Goal: Transaction & Acquisition: Purchase product/service

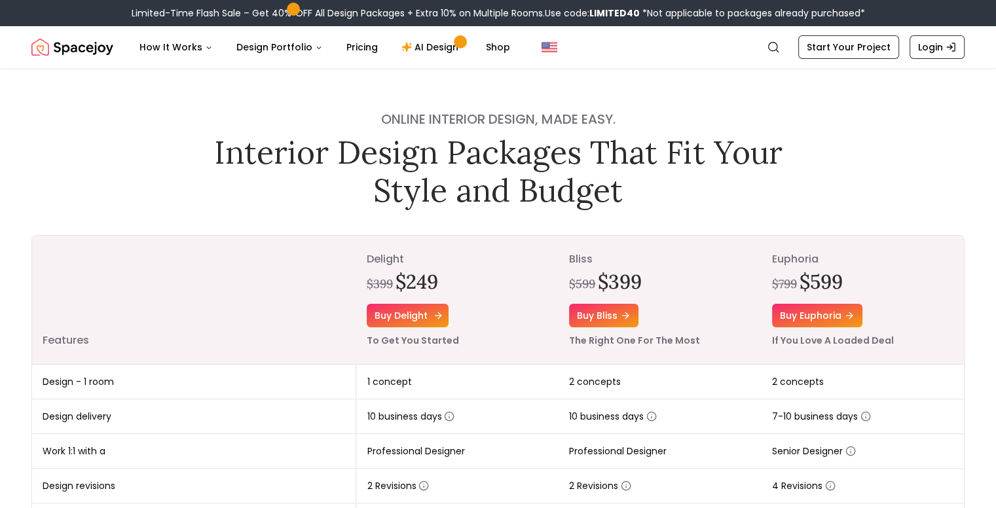
click at [428, 314] on link "Buy delight" at bounding box center [408, 316] width 82 height 24
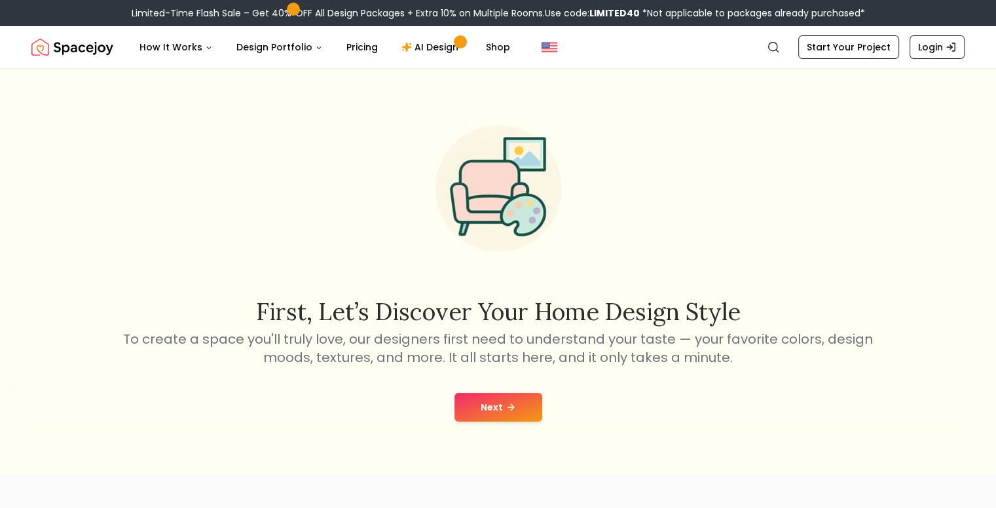
click at [490, 409] on button "Next" at bounding box center [498, 407] width 88 height 29
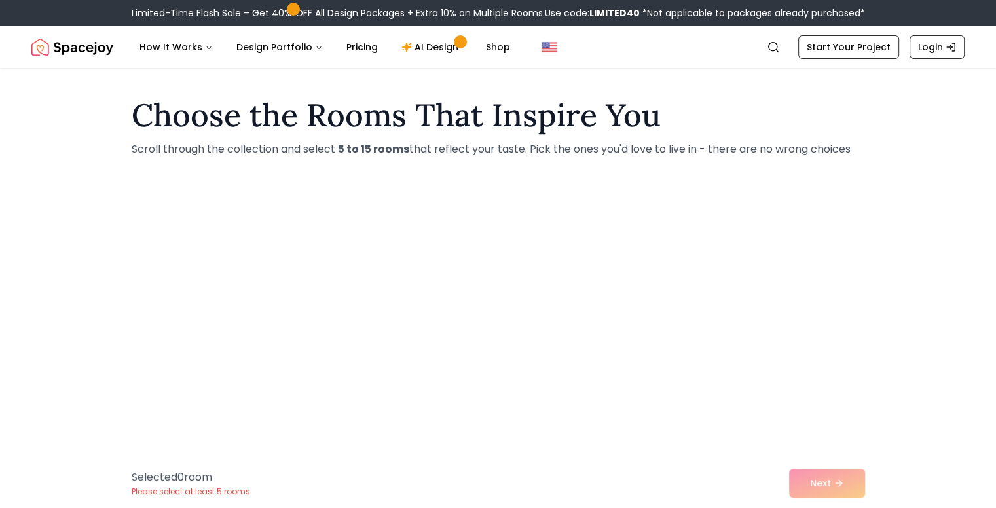
scroll to position [436, 0]
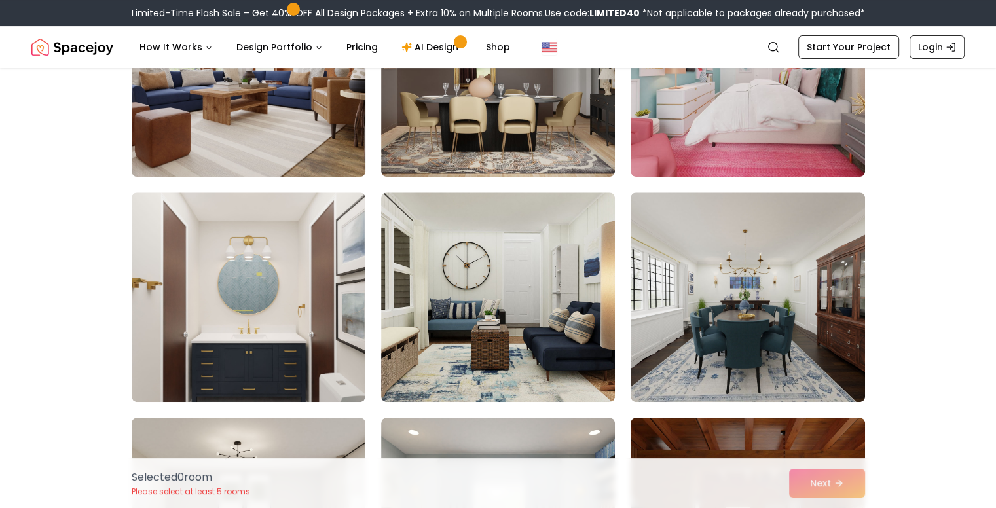
click at [277, 146] on img at bounding box center [249, 72] width 246 height 220
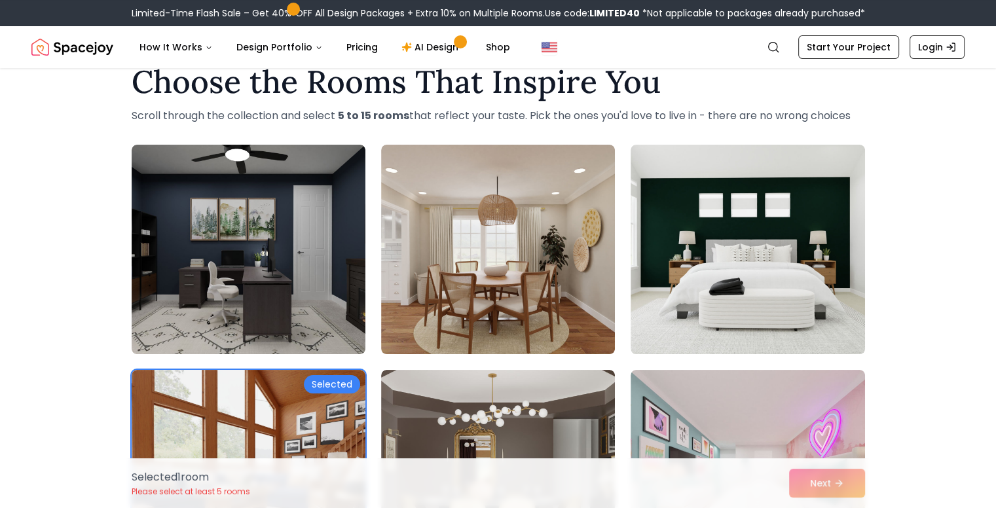
scroll to position [0, 0]
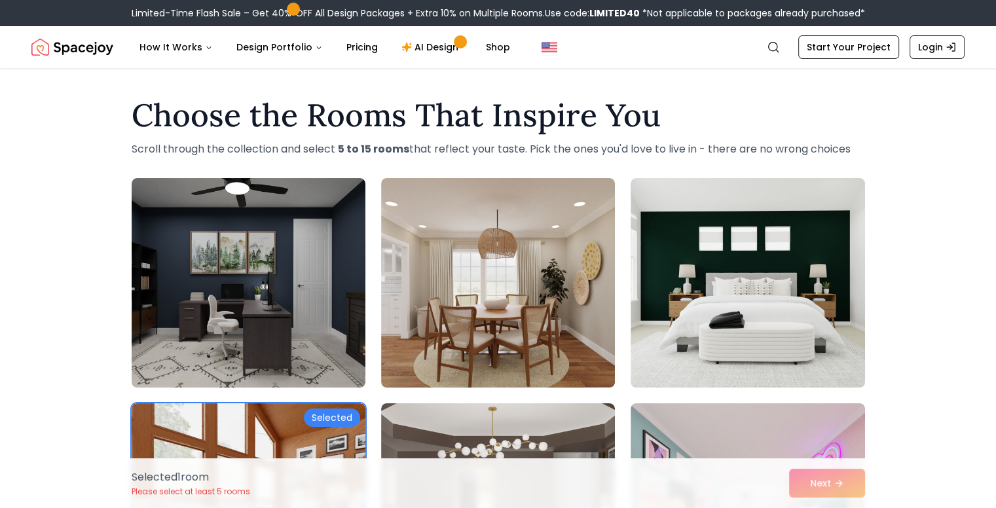
click at [831, 483] on div "Selected 1 room Please select at least 5 rooms Next" at bounding box center [498, 483] width 754 height 50
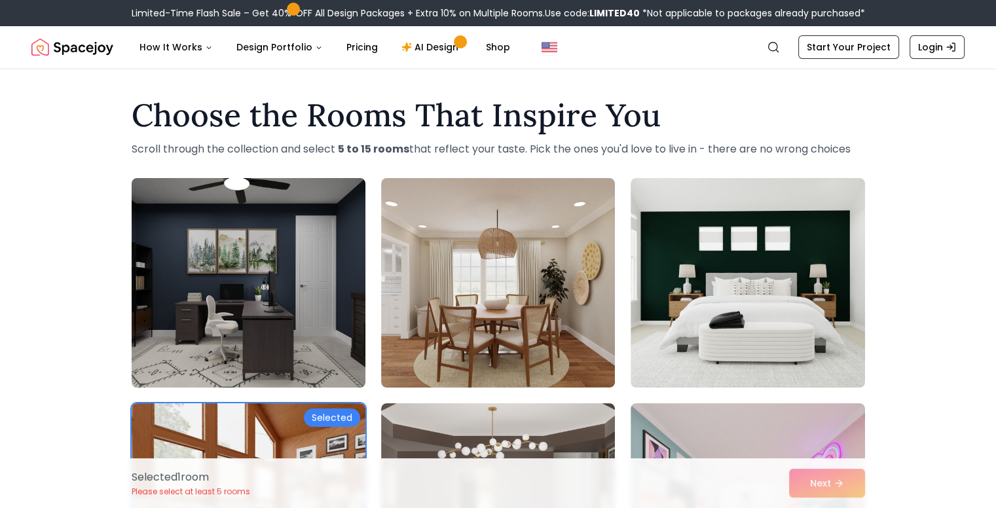
click at [312, 331] on img at bounding box center [249, 283] width 246 height 220
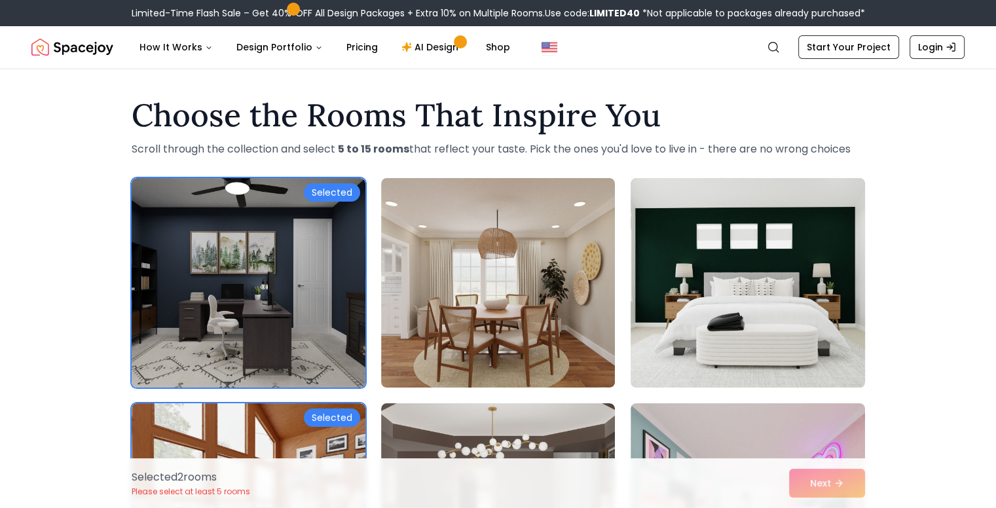
click at [772, 342] on img at bounding box center [748, 283] width 246 height 220
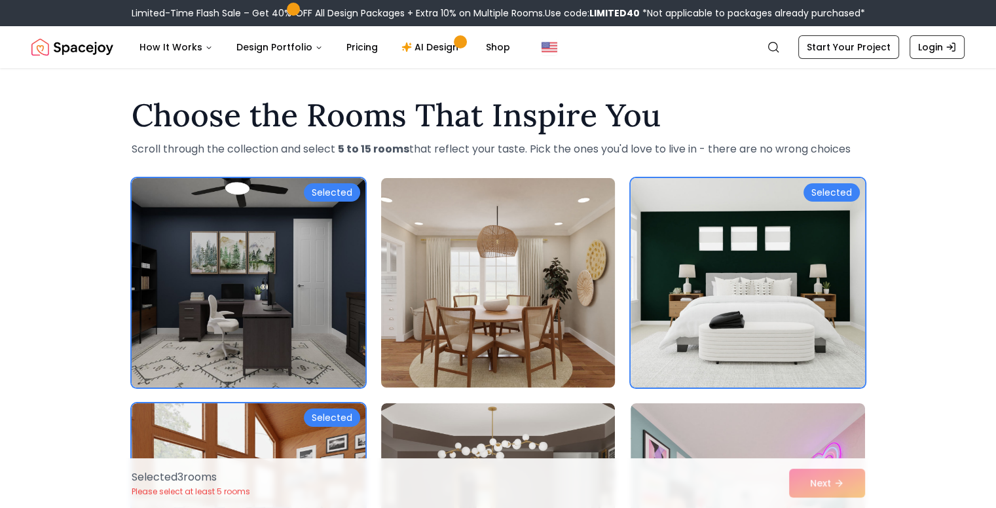
click at [550, 316] on img at bounding box center [498, 283] width 246 height 220
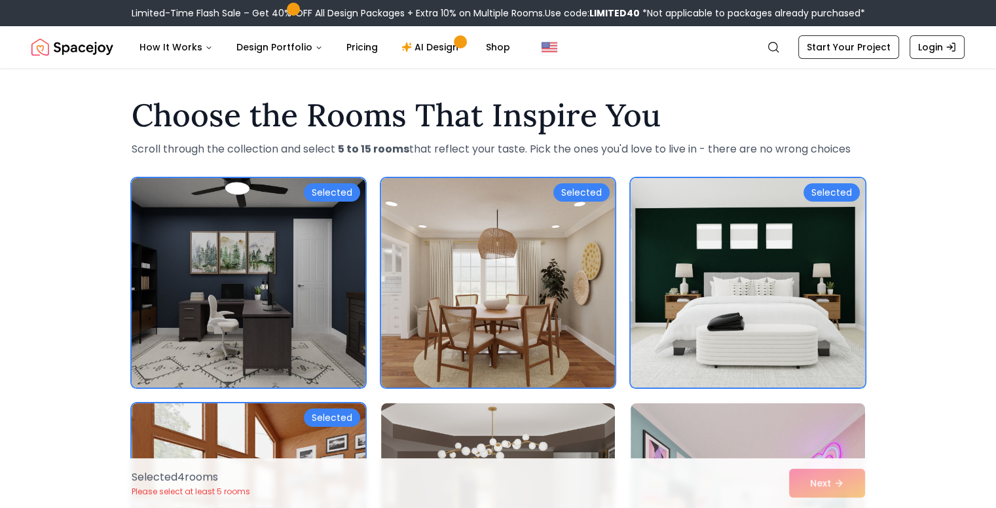
click at [756, 346] on img at bounding box center [748, 283] width 246 height 220
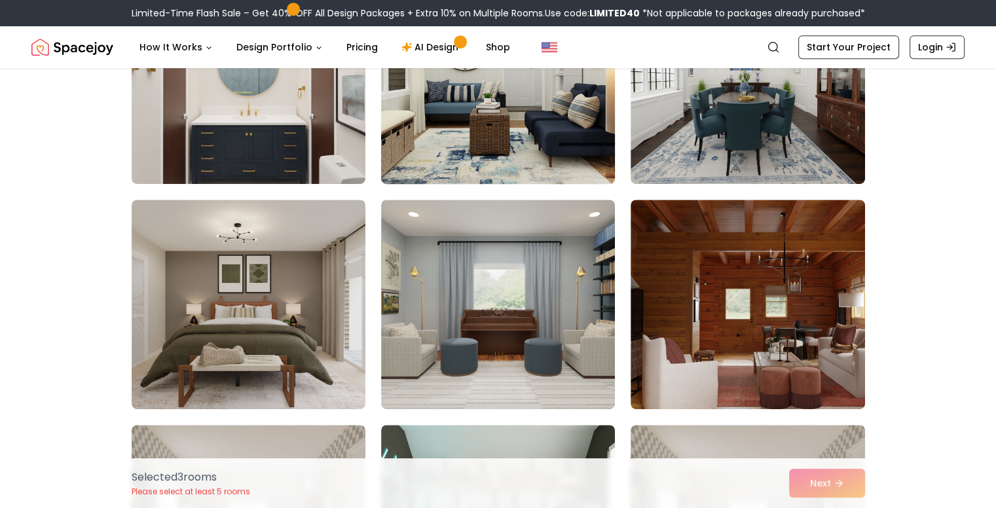
scroll to position [873, 0]
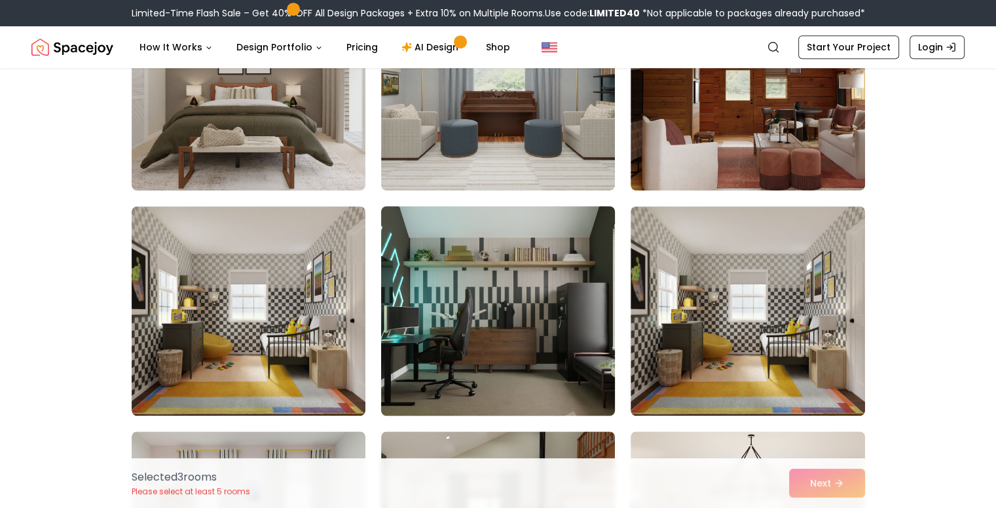
click at [495, 284] on img at bounding box center [498, 311] width 246 height 220
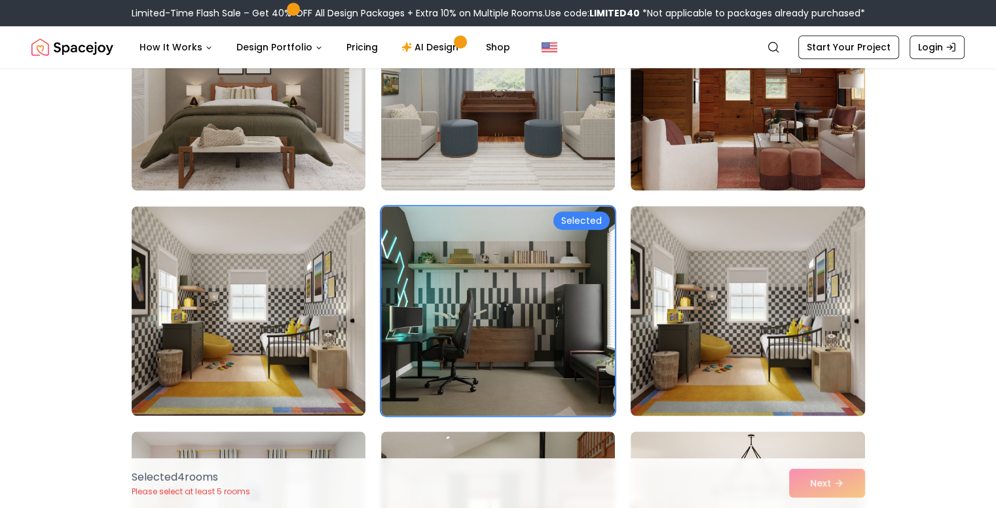
click at [710, 292] on img at bounding box center [748, 311] width 246 height 220
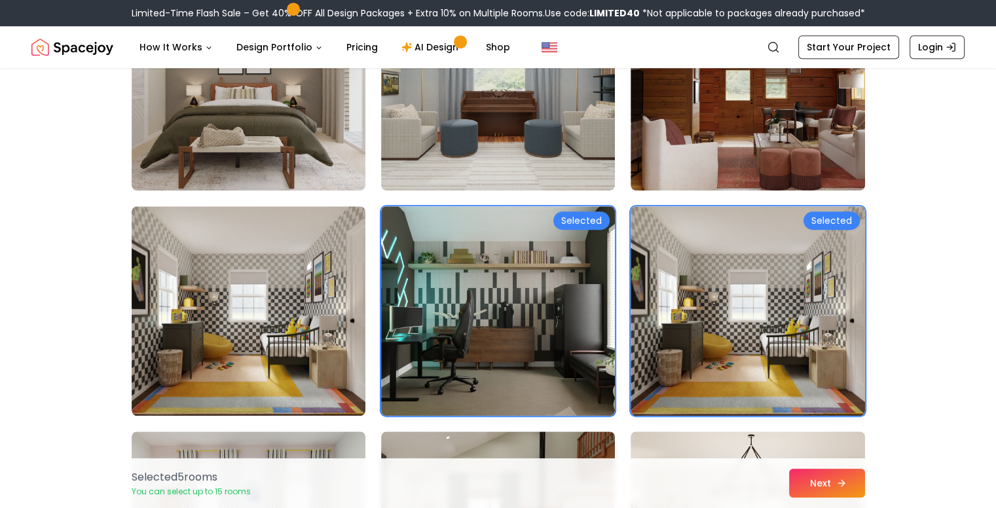
click at [819, 484] on button "Next" at bounding box center [827, 483] width 76 height 29
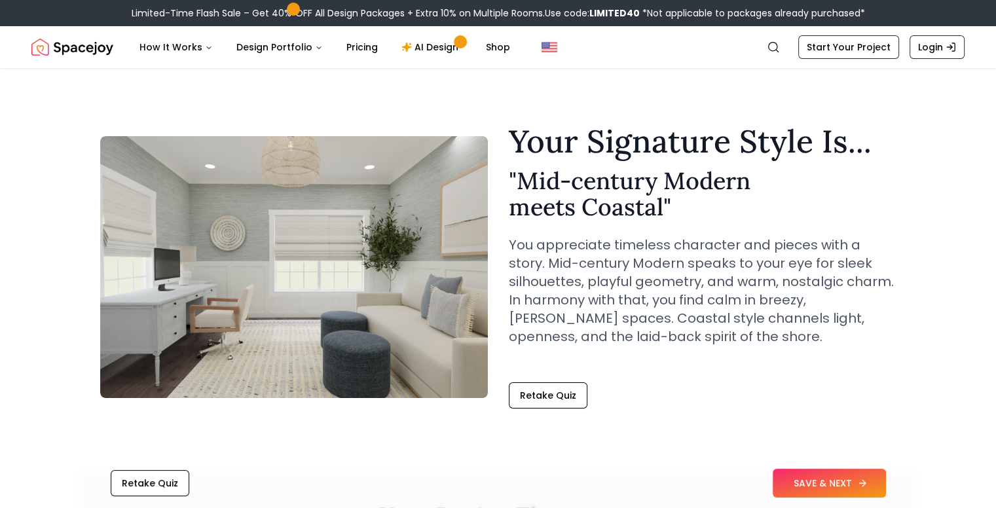
click at [812, 487] on button "SAVE & NEXT" at bounding box center [829, 483] width 113 height 29
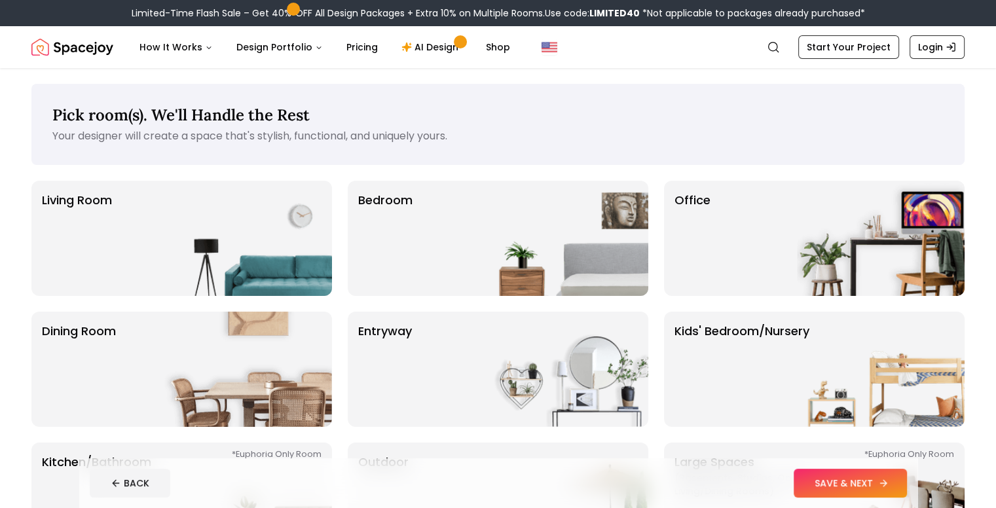
click at [879, 486] on button "SAVE & NEXT" at bounding box center [850, 483] width 113 height 29
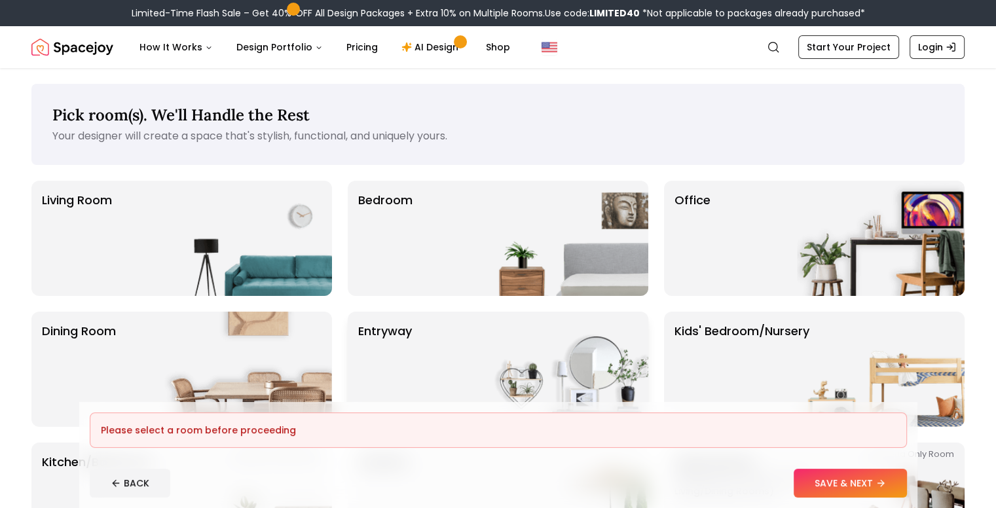
click at [396, 337] on p "entryway" at bounding box center [385, 369] width 54 height 94
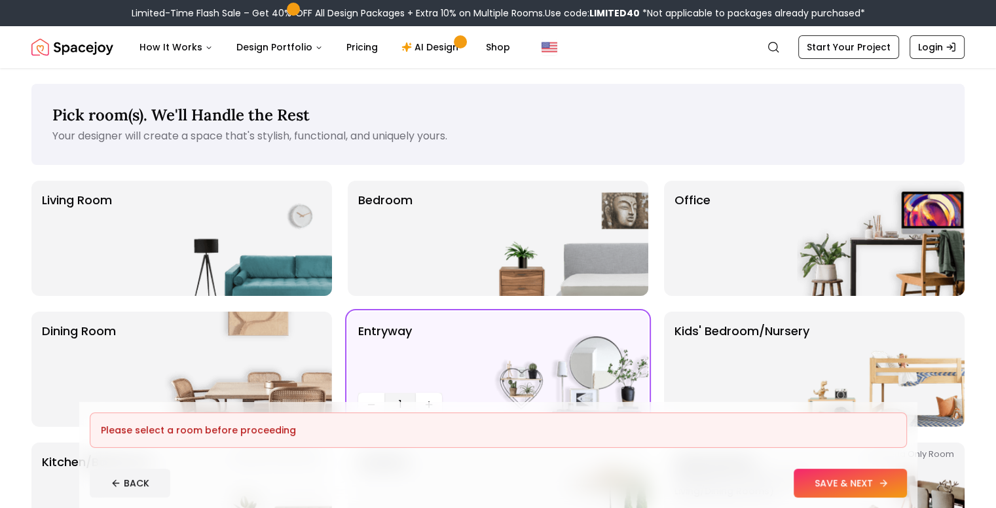
click at [885, 480] on button "SAVE & NEXT" at bounding box center [850, 483] width 113 height 29
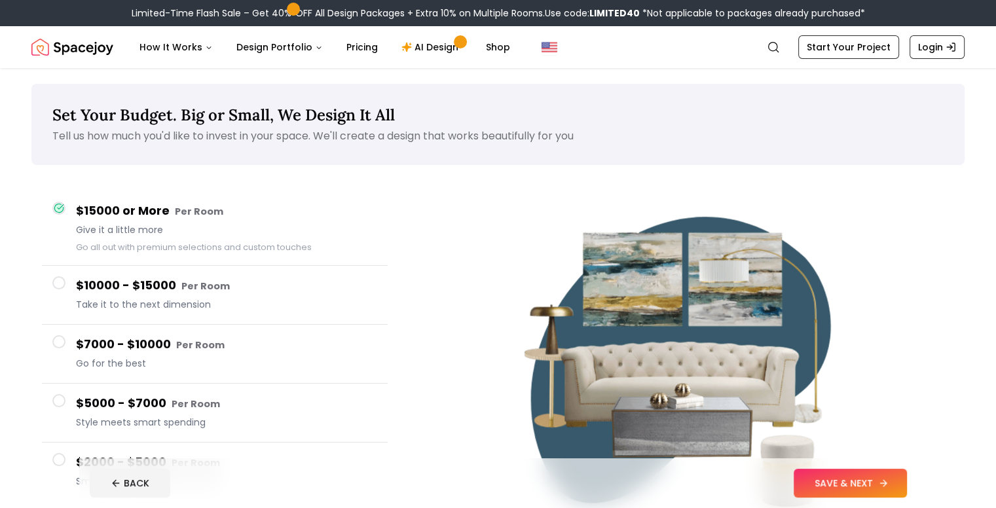
click at [884, 483] on button "SAVE & NEXT" at bounding box center [850, 483] width 113 height 29
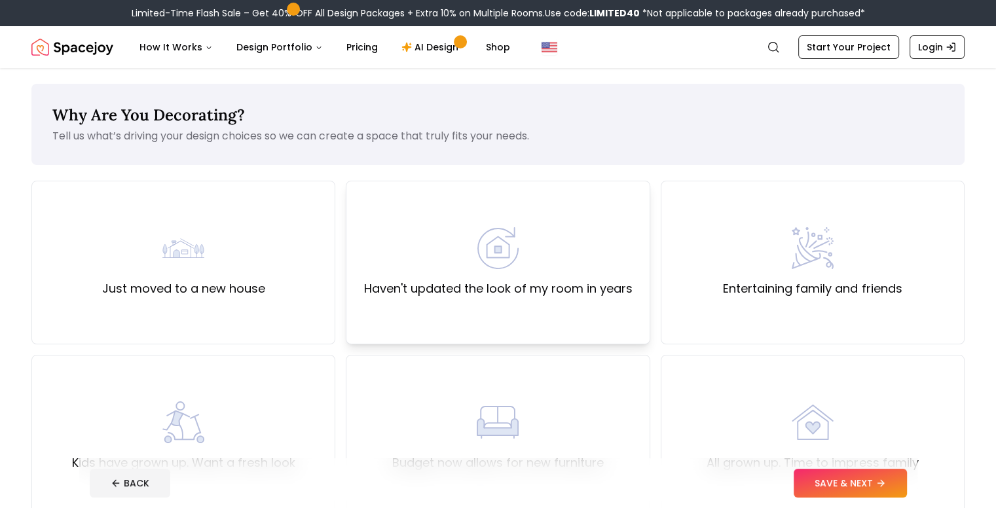
drag, startPoint x: 514, startPoint y: 257, endPoint x: 549, endPoint y: 273, distance: 38.1
click at [513, 257] on img at bounding box center [498, 248] width 42 height 42
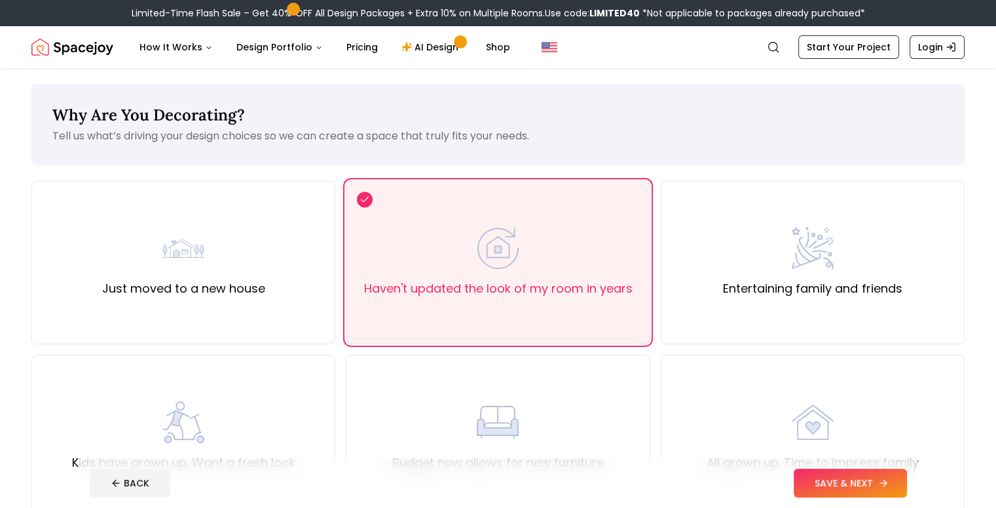
click at [885, 481] on button "SAVE & NEXT" at bounding box center [850, 483] width 113 height 29
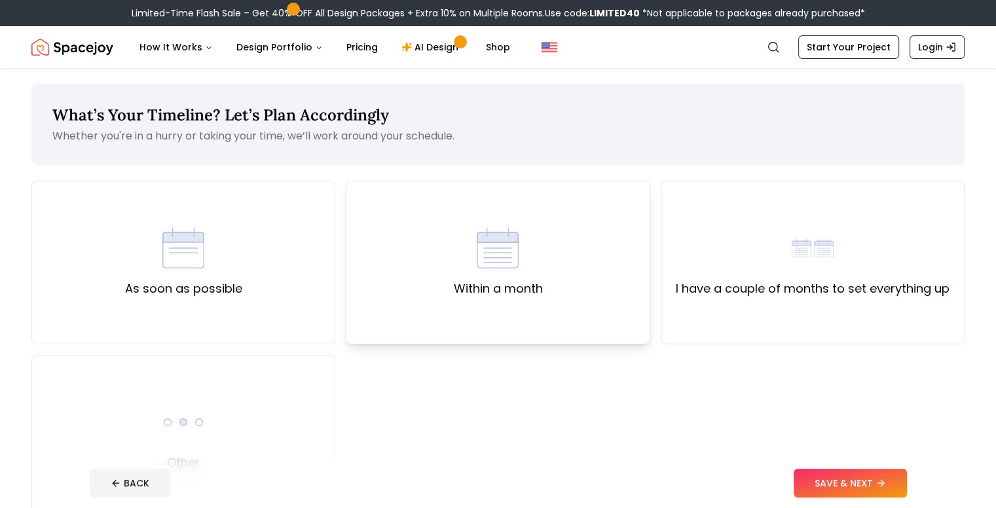
click at [456, 252] on div "Within a month" at bounding box center [497, 262] width 89 height 71
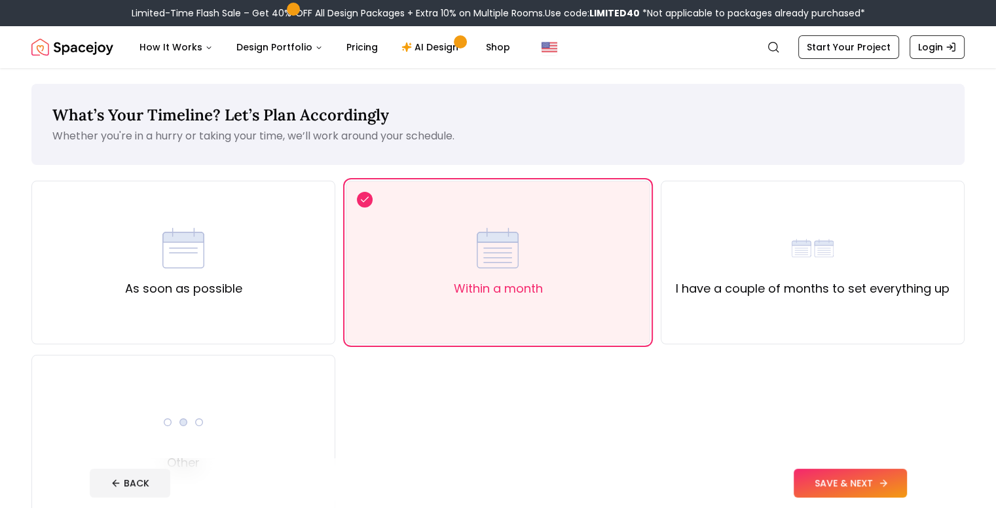
click at [870, 481] on button "SAVE & NEXT" at bounding box center [850, 483] width 113 height 29
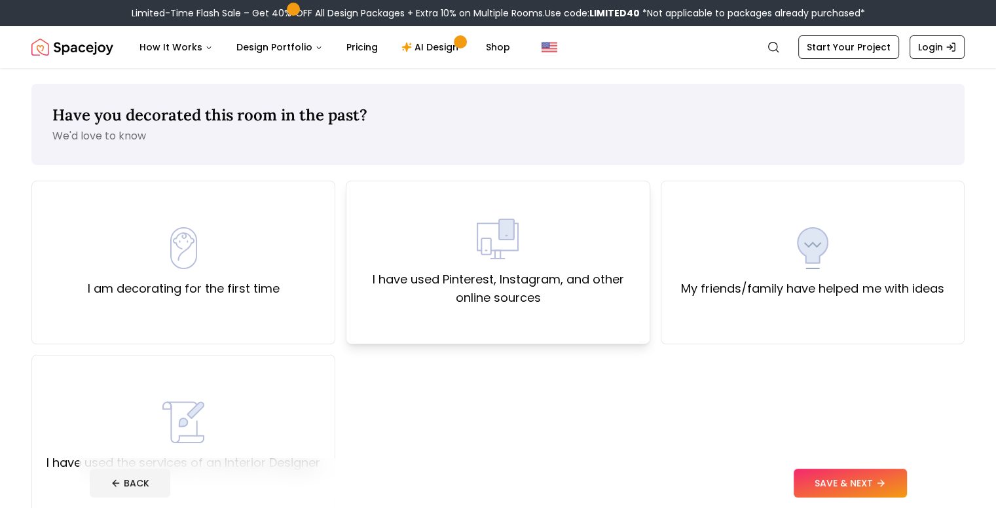
click at [476, 231] on div "I have used Pinterest, Instagram, and other online sources" at bounding box center [498, 262] width 282 height 89
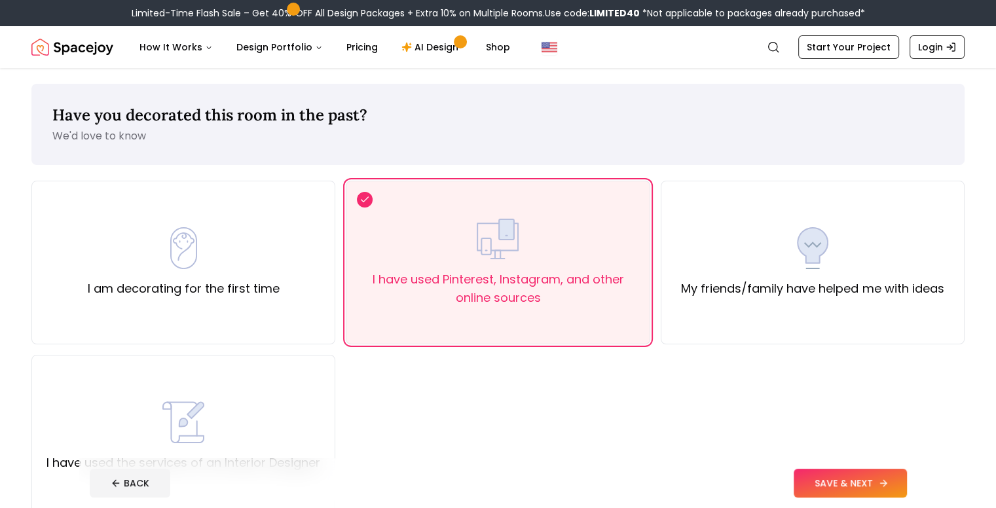
click at [893, 483] on button "SAVE & NEXT" at bounding box center [850, 483] width 113 height 29
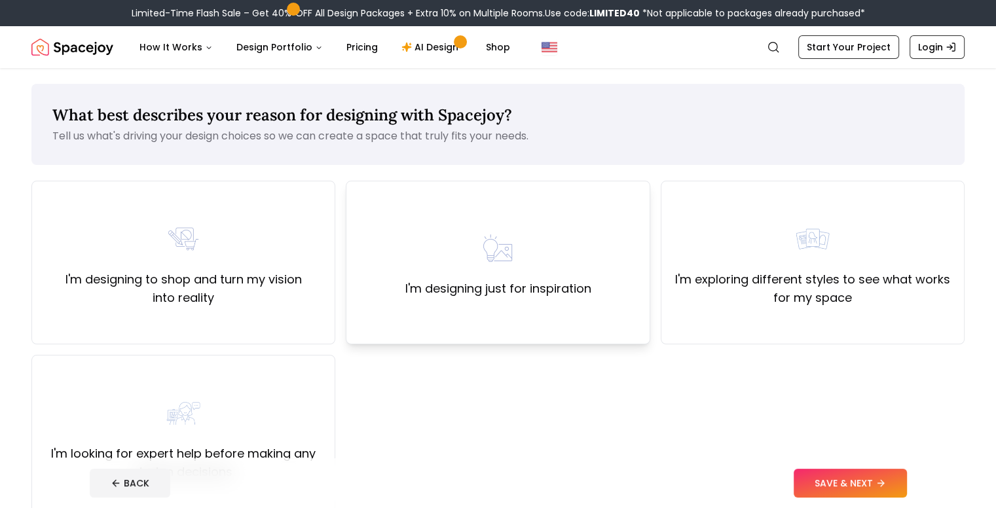
drag, startPoint x: 502, startPoint y: 240, endPoint x: 547, endPoint y: 259, distance: 49.9
click at [501, 239] on img at bounding box center [498, 248] width 42 height 42
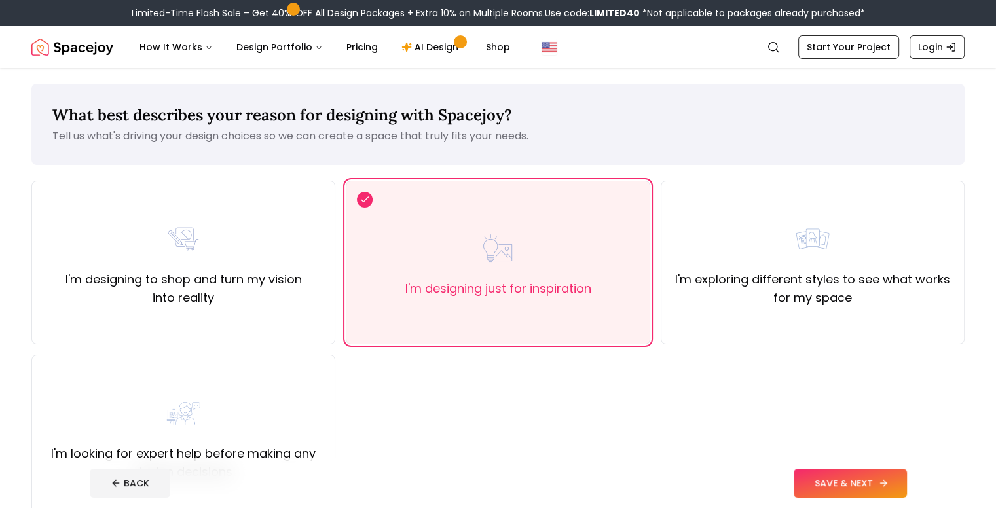
click at [889, 483] on button "SAVE & NEXT" at bounding box center [850, 483] width 113 height 29
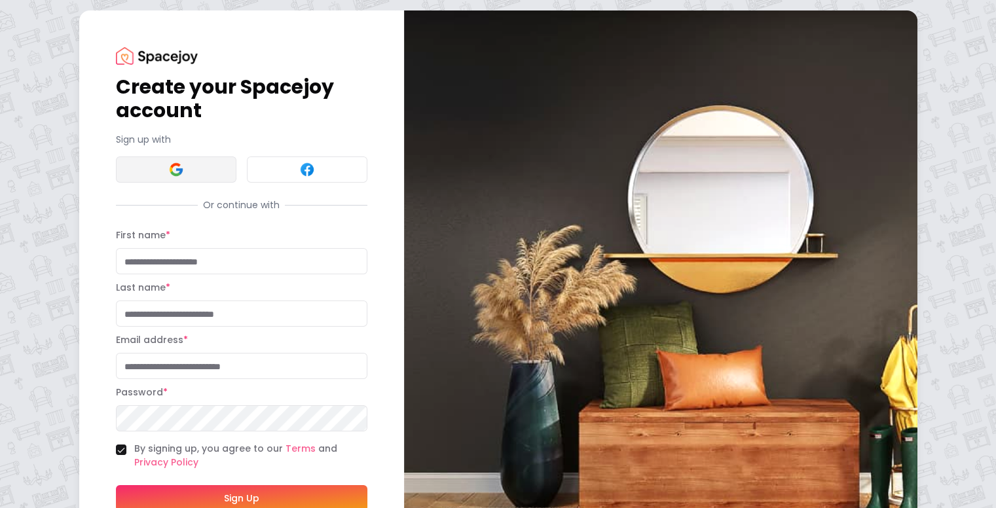
click at [116, 188] on div "Create your Spacejoy account Sign up with Or continue with First name * Last na…" at bounding box center [241, 288] width 251 height 483
click at [116, 181] on button at bounding box center [176, 170] width 120 height 26
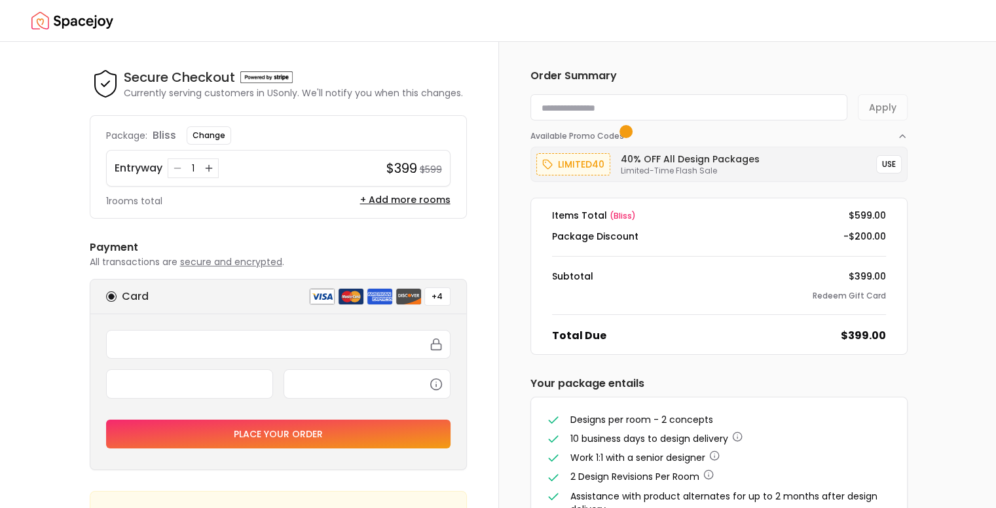
click at [622, 104] on input at bounding box center [688, 107] width 317 height 26
paste input "**********"
type input "**********"
click at [879, 101] on form "**********" at bounding box center [718, 107] width 377 height 26
click at [883, 105] on button "Apply" at bounding box center [883, 107] width 50 height 26
